Goal: Navigation & Orientation: Go to known website

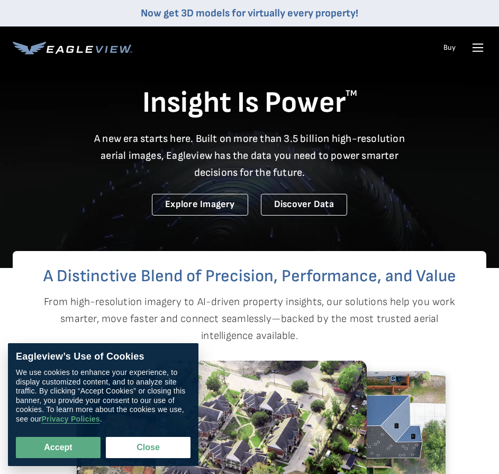
click at [493, 44] on nav "Now get 3D models for virtually every property! Products Solutions Developer Re…" at bounding box center [249, 34] width 499 height 69
click at [479, 48] on icon at bounding box center [478, 48] width 10 height 0
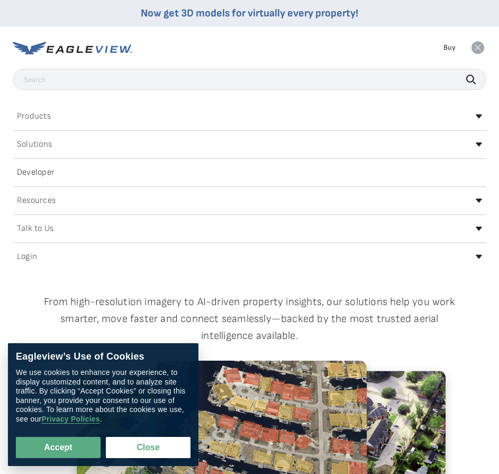
click at [476, 256] on icon at bounding box center [479, 257] width 6 height 4
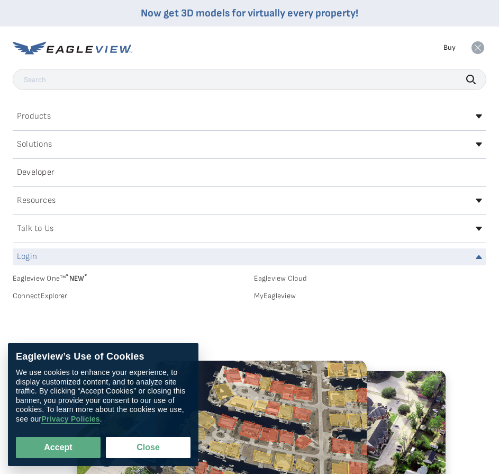
click at [98, 263] on div "Login" at bounding box center [250, 256] width 474 height 17
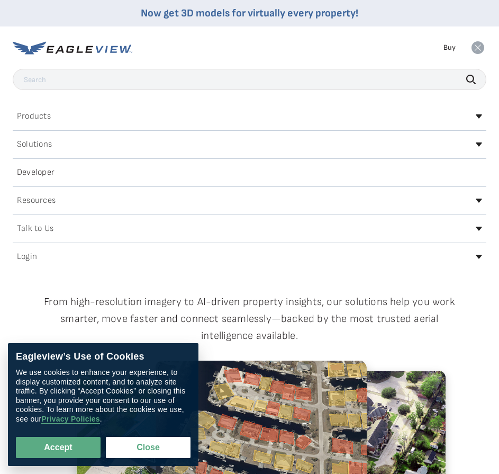
click at [27, 254] on h2 "Login" at bounding box center [27, 257] width 20 height 8
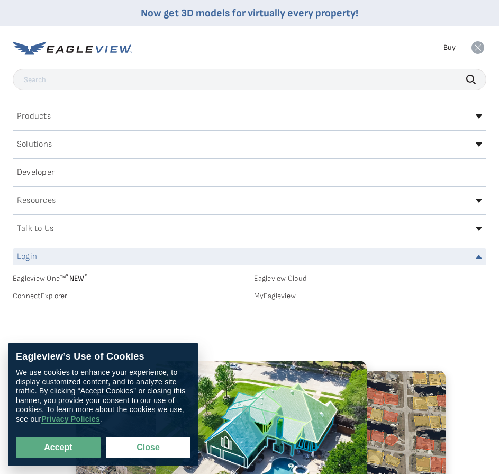
click at [270, 297] on link "MyEagleview" at bounding box center [370, 296] width 233 height 10
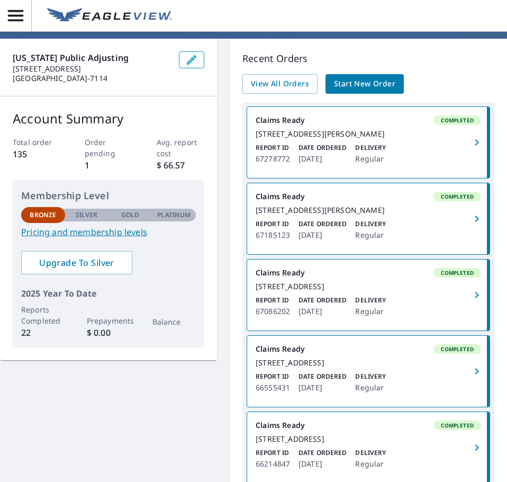
scroll to position [53, 0]
